Goal: Task Accomplishment & Management: Use online tool/utility

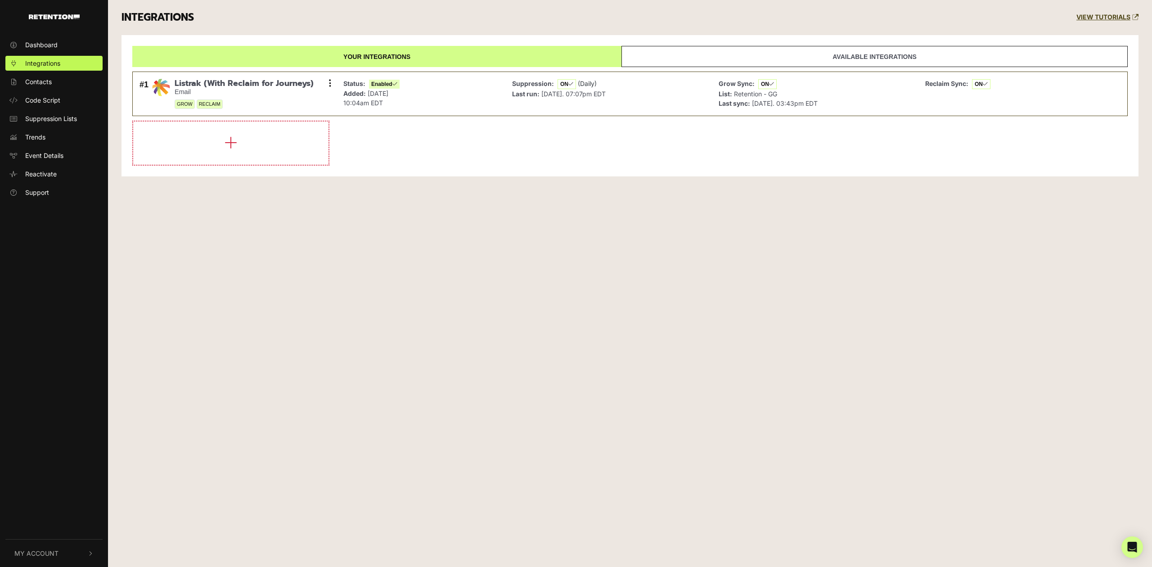
click at [57, 551] on span "My Account" at bounding box center [36, 552] width 44 height 9
click at [65, 455] on span "Account Details" at bounding box center [48, 457] width 46 height 9
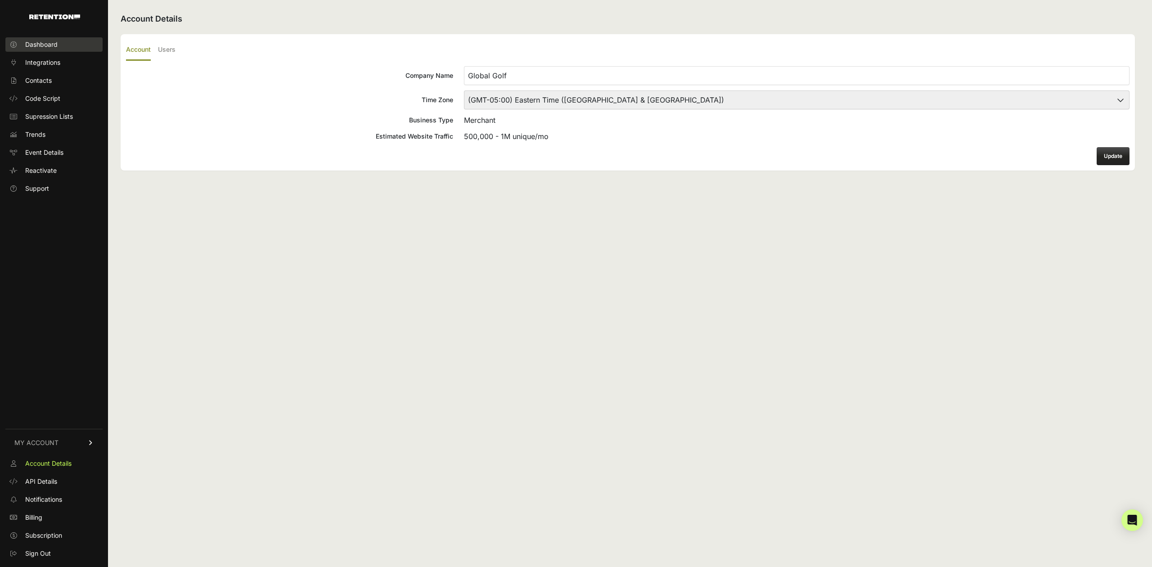
click at [58, 50] on link "Dashboard" at bounding box center [53, 44] width 97 height 14
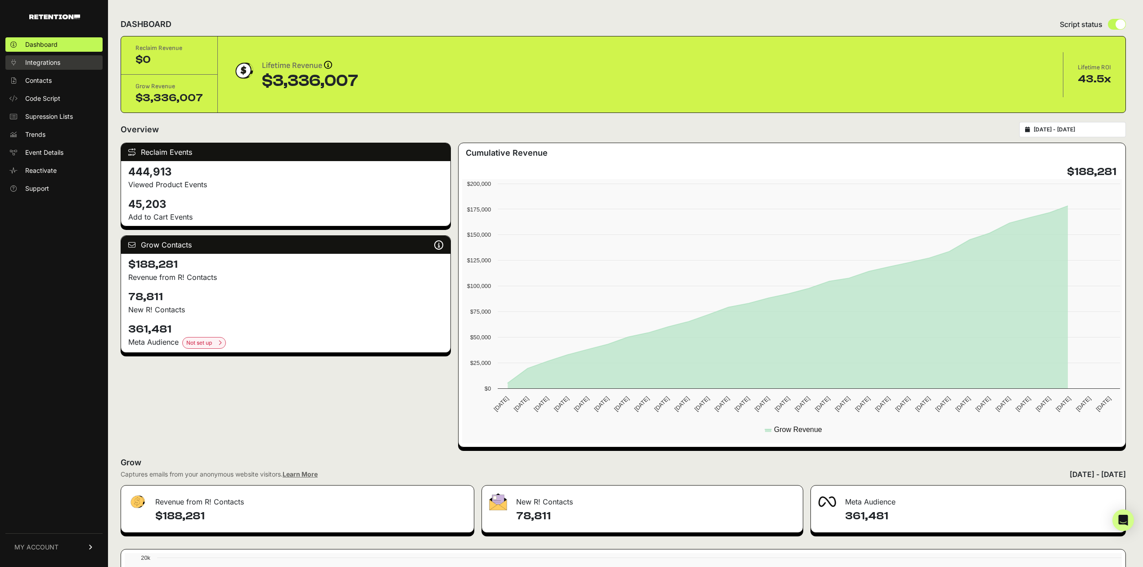
click at [56, 64] on span "Integrations" at bounding box center [42, 62] width 35 height 9
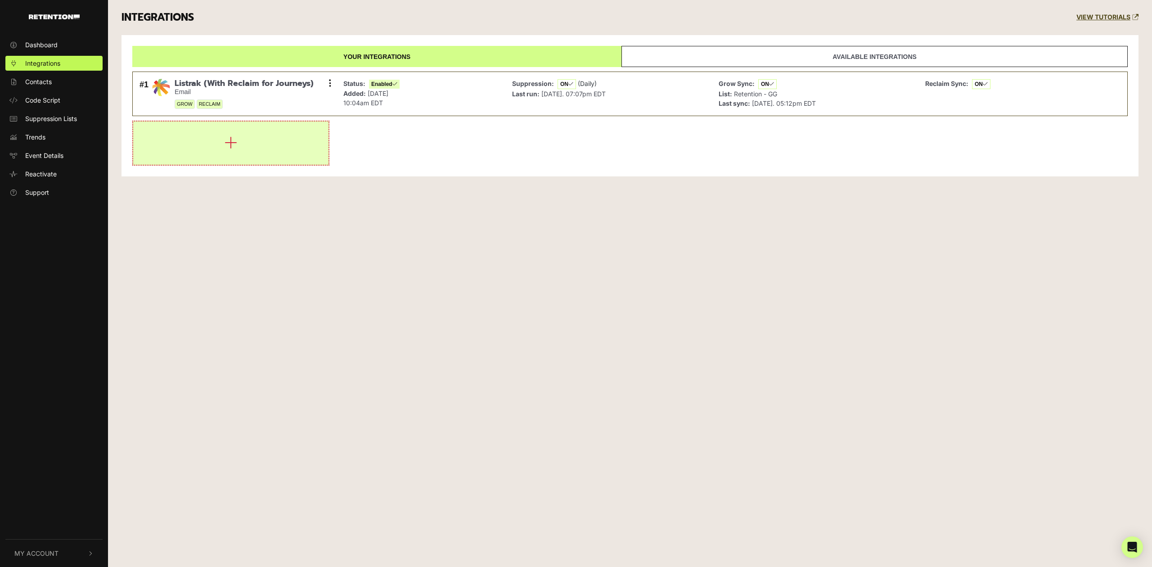
click at [225, 144] on icon "button" at bounding box center [230, 142] width 13 height 14
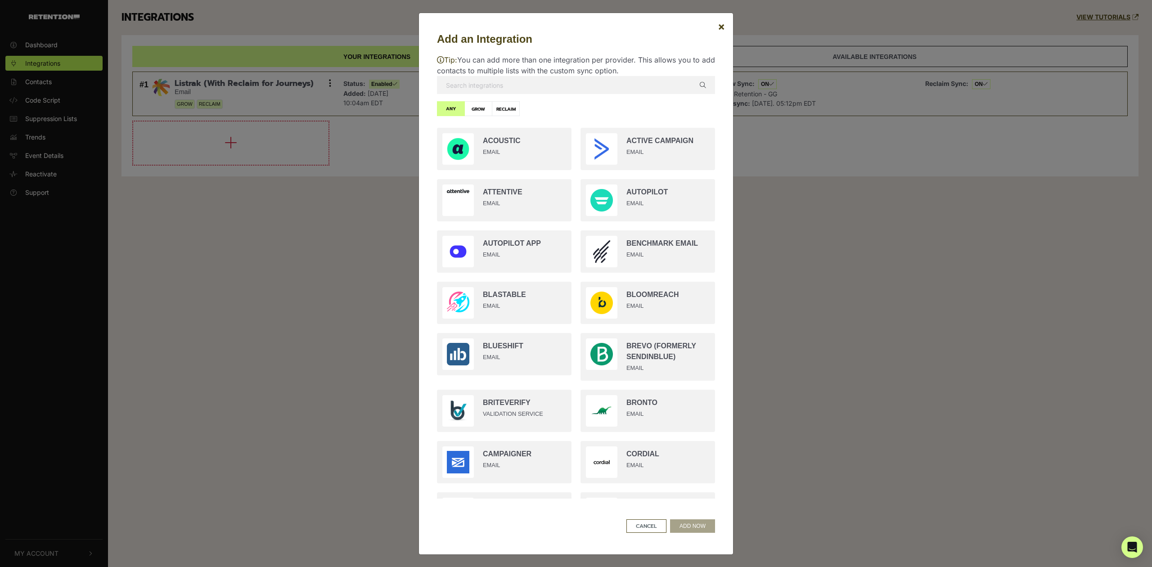
click at [533, 76] on input "text" at bounding box center [576, 85] width 278 height 18
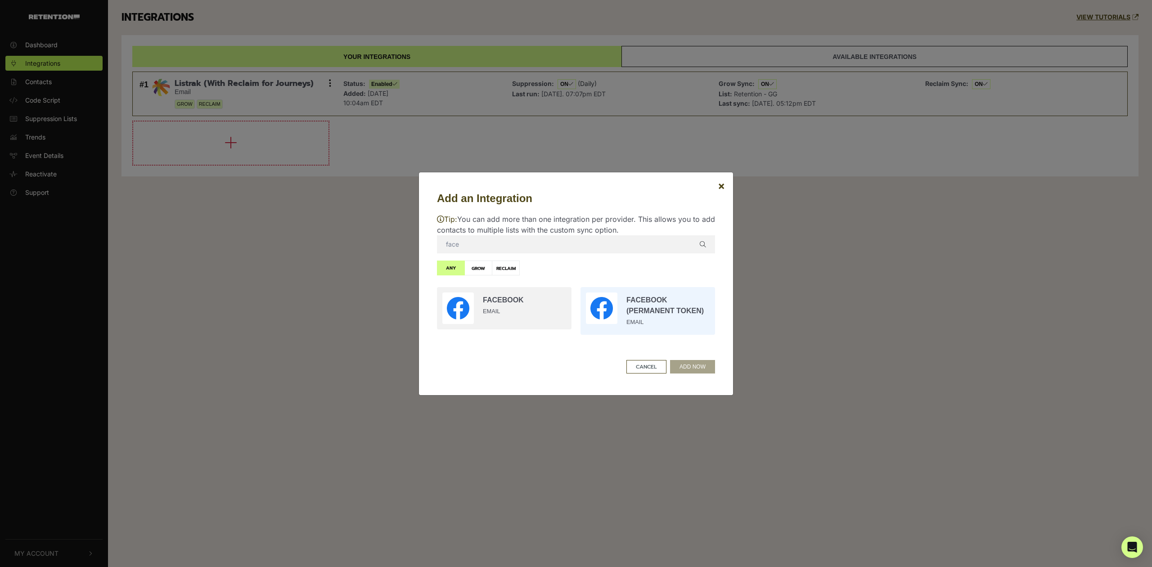
type input "face"
click at [631, 306] on input "radio" at bounding box center [648, 311] width 144 height 57
radio input "true"
click at [696, 362] on button "ADD NOW" at bounding box center [692, 366] width 45 height 13
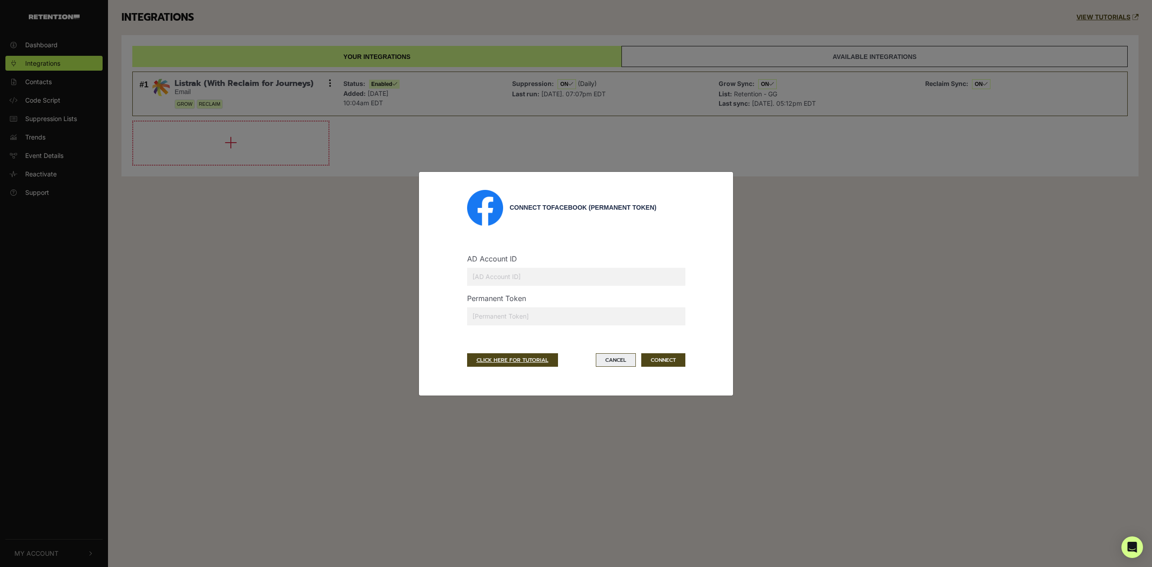
click at [606, 364] on button "Cancel" at bounding box center [616, 359] width 40 height 13
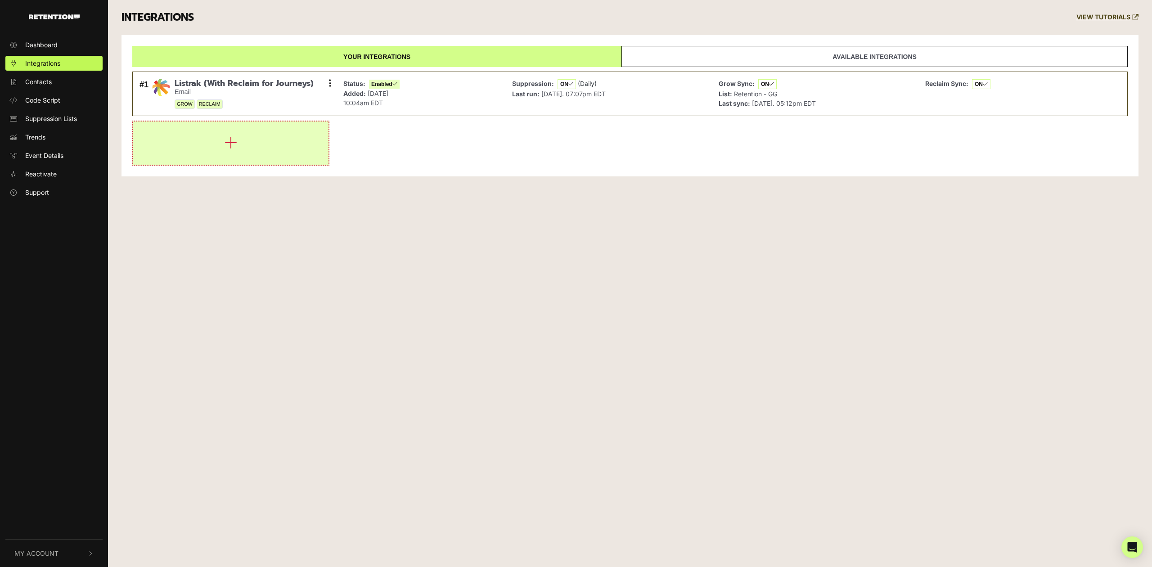
click at [194, 127] on button "button" at bounding box center [230, 142] width 195 height 43
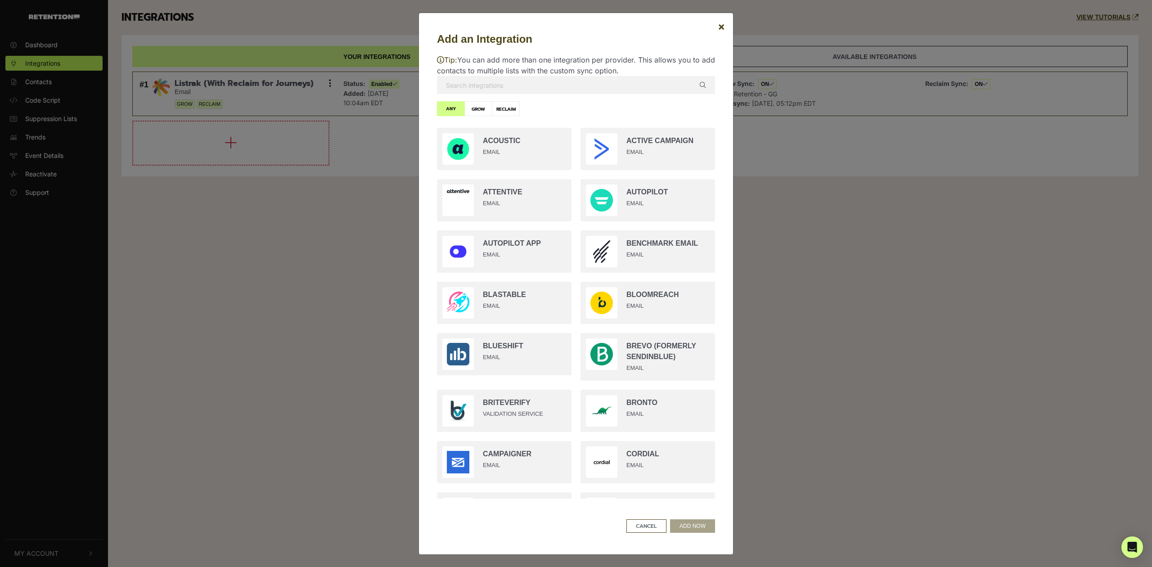
click at [521, 72] on p "Tip: You can add more than one integration per provider. This allows you to add…" at bounding box center [576, 65] width 278 height 22
click at [513, 88] on input "text" at bounding box center [576, 85] width 278 height 18
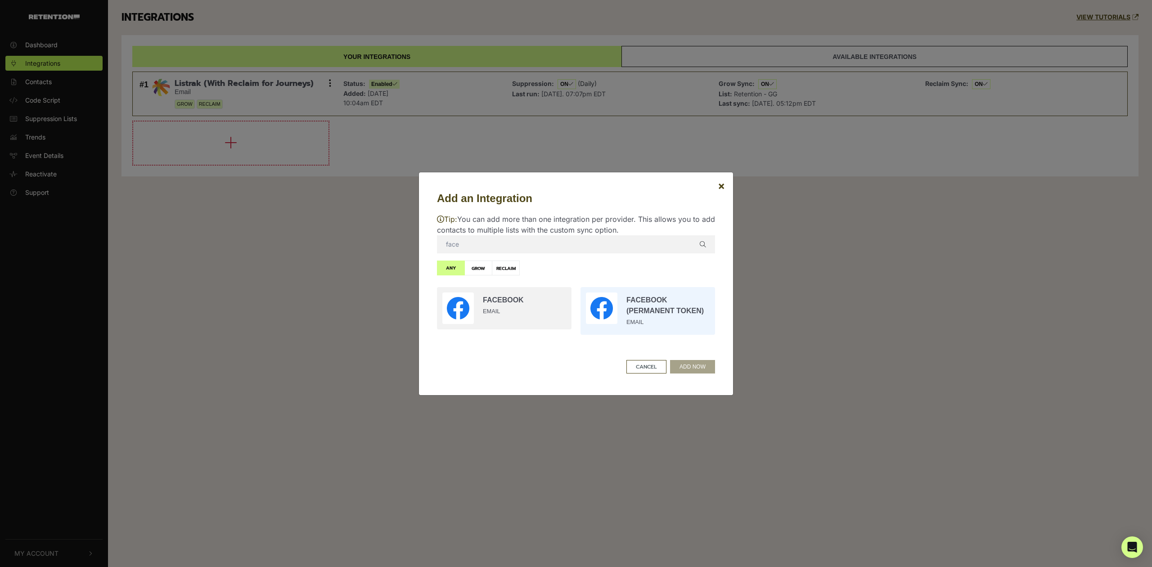
type input "face"
click at [616, 305] on input "radio" at bounding box center [648, 311] width 144 height 57
radio input "true"
click at [699, 367] on button "ADD NOW" at bounding box center [692, 366] width 45 height 13
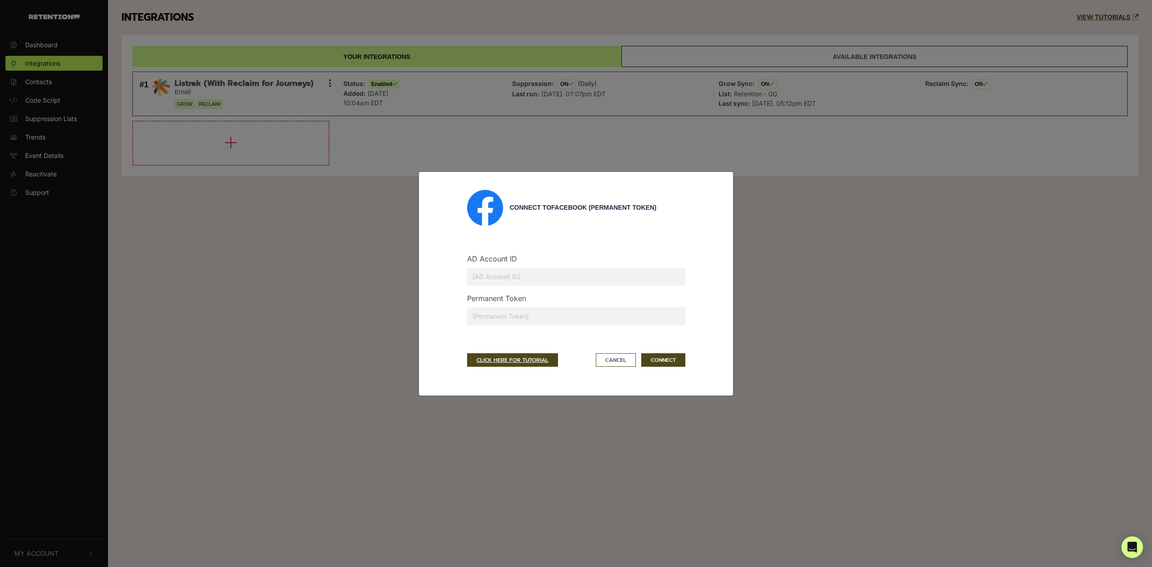
click at [576, 274] on input "text" at bounding box center [576, 277] width 218 height 18
click at [504, 319] on input "text" at bounding box center [576, 316] width 218 height 18
click at [503, 308] on input "text" at bounding box center [576, 316] width 218 height 18
paste input "EAAVfVkZBOnNsBPrQL2PI5JjNaCKPjTESnC82h4EdA2Wqibo6w9ISuYPPo2OQx9Gq8ZCFPNHdKZBOIE…"
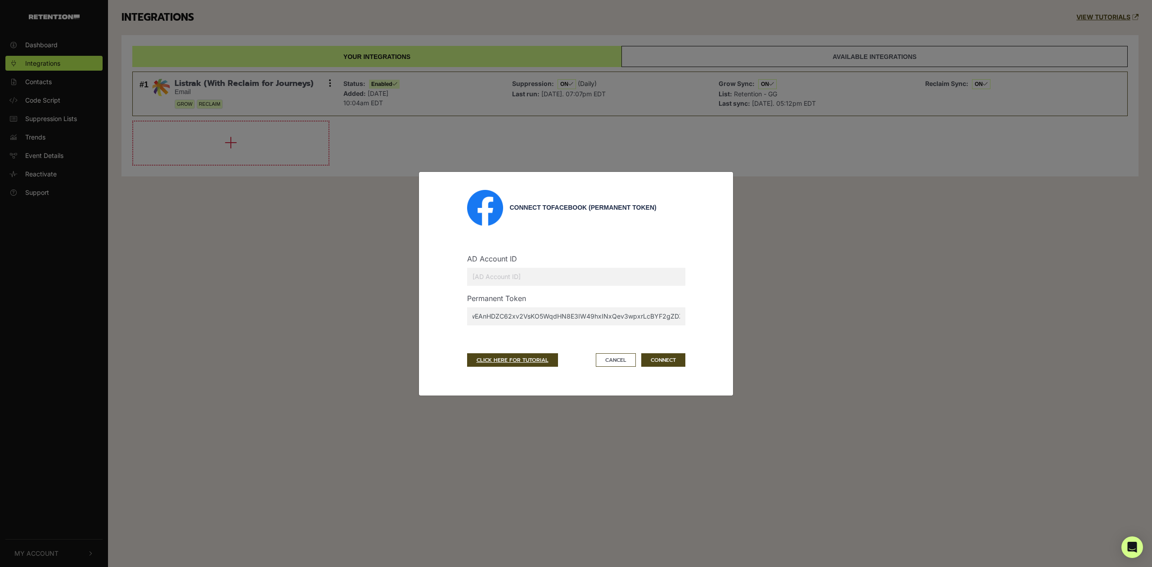
type input "EAAVfVkZBOnNsBPrQL2PI5JjNaCKPjTESnC82h4EdA2Wqibo6w9ISuYPPo2OQx9Gq8ZCFPNHdKZBOIE…"
click at [619, 283] on input "text" at bounding box center [576, 277] width 218 height 18
paste input "1647722345265990"
type input "1647722345265990"
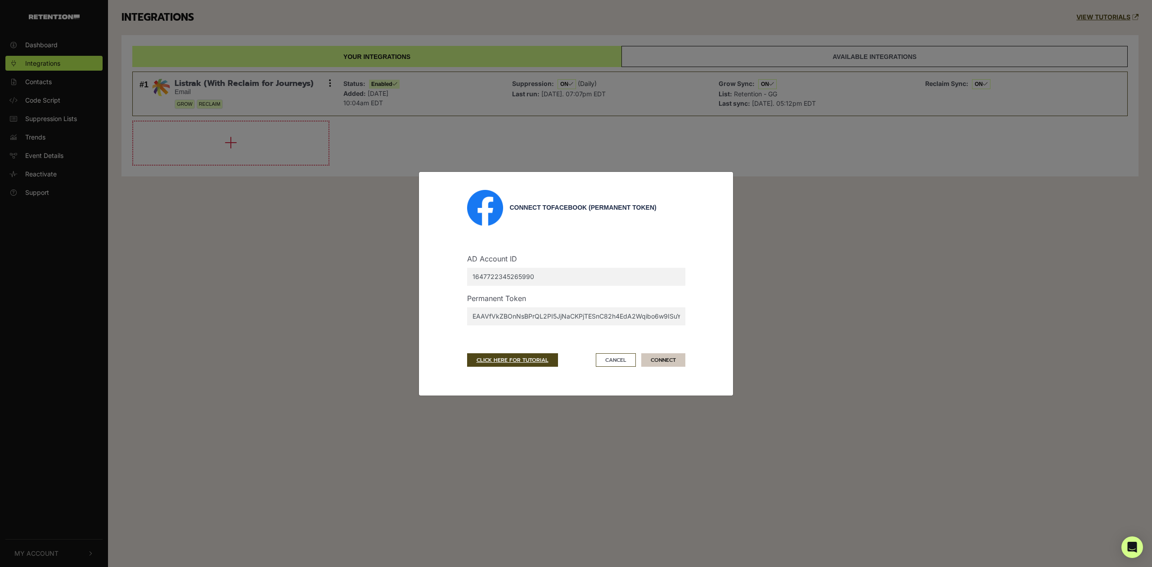
click at [667, 362] on button "CONNECT" at bounding box center [663, 359] width 44 height 13
click at [650, 364] on button "CONNECT" at bounding box center [663, 359] width 44 height 13
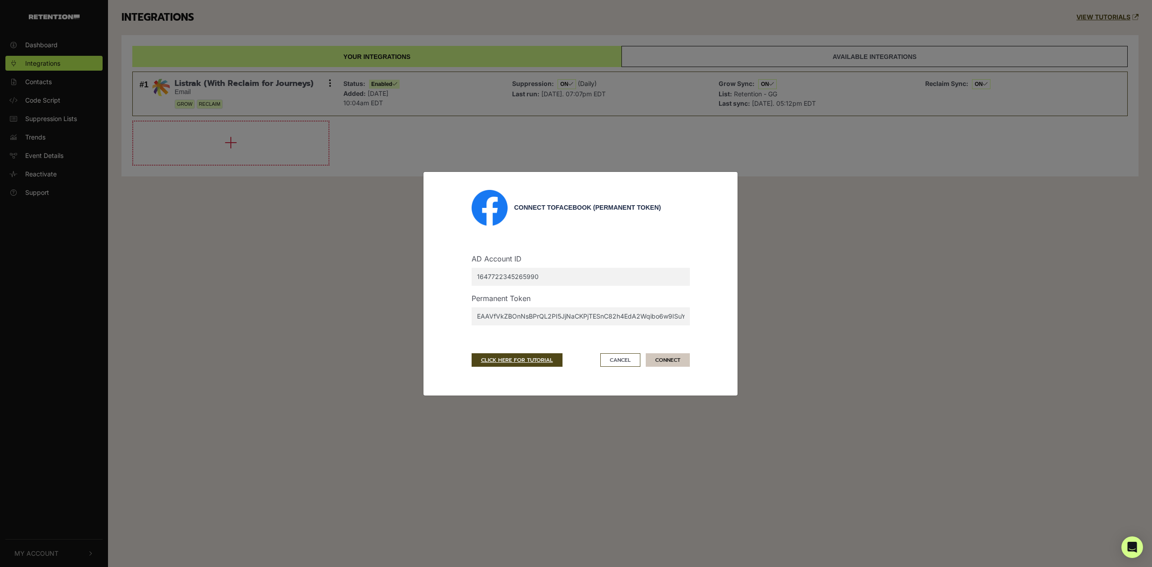
click at [660, 357] on button "CONNECT" at bounding box center [668, 359] width 44 height 13
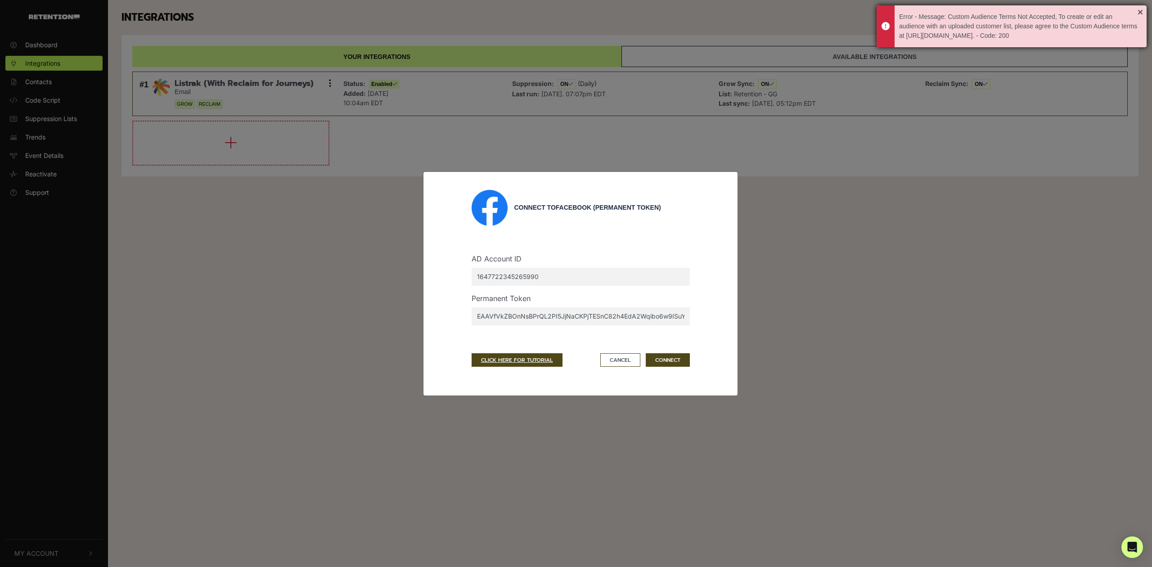
click at [1138, 13] on div "Error - Message: Custom Audience Terms Not Accepted, To create or edit an audie…" at bounding box center [1011, 26] width 270 height 42
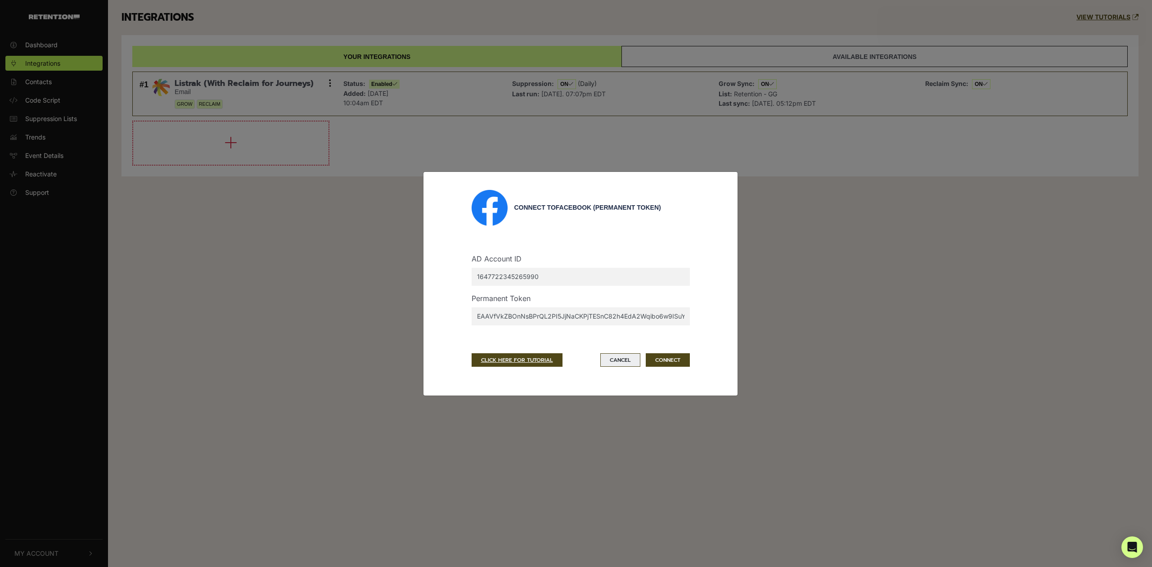
click at [618, 359] on button "Cancel" at bounding box center [620, 359] width 40 height 13
